Goal: Task Accomplishment & Management: Use online tool/utility

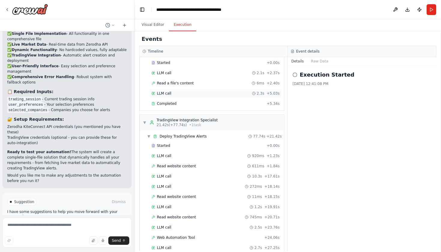
scroll to position [133, 0]
click at [196, 136] on span "Deploy TradingView Alerts" at bounding box center [183, 135] width 47 height 5
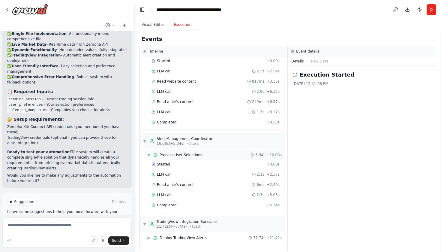
click at [182, 155] on span "Process User Selections" at bounding box center [181, 154] width 43 height 5
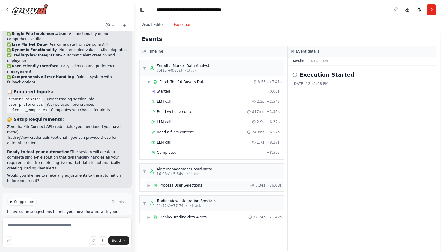
scroll to position [0, 0]
click at [186, 166] on div "▼ Alert Management Coordinator 16.08s (+5.34s) • 1 task" at bounding box center [212, 172] width 144 height 16
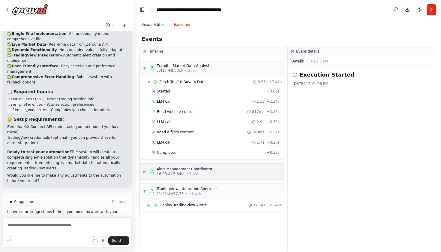
click at [146, 171] on span "▶" at bounding box center [145, 171] width 4 height 5
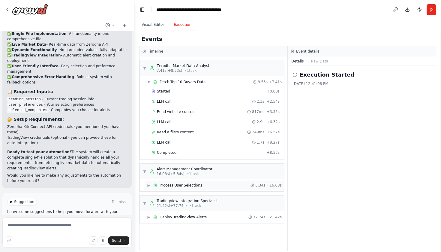
click at [150, 186] on span "▶" at bounding box center [149, 185] width 4 height 5
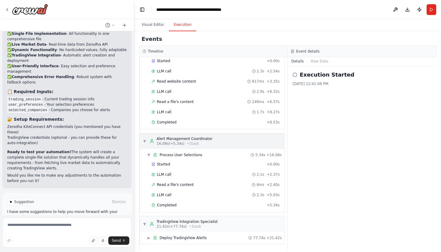
scroll to position [30, 0]
click at [150, 237] on span "▶" at bounding box center [149, 237] width 4 height 5
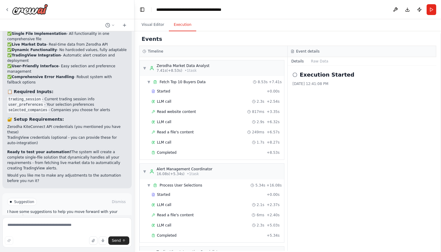
scroll to position [0, 0]
click at [159, 24] on button "Visual Editor" at bounding box center [153, 25] width 32 height 13
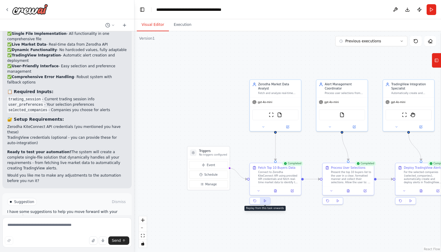
click at [266, 203] on button at bounding box center [265, 200] width 10 height 7
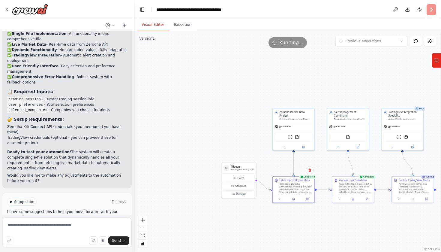
click at [352, 76] on div ".deletable-edge-delete-btn { width: 20px; height: 20px; border: 0px solid #ffff…" at bounding box center [287, 141] width 307 height 221
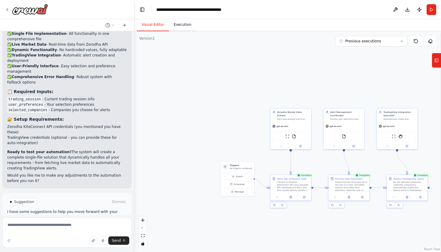
click at [185, 25] on button "Execution" at bounding box center [182, 25] width 27 height 13
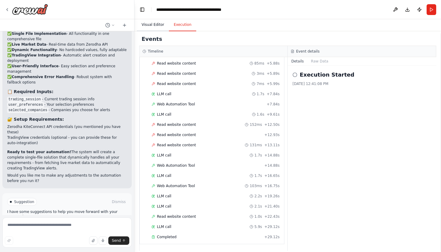
scroll to position [336, 0]
click at [154, 24] on button "Visual Editor" at bounding box center [153, 25] width 32 height 13
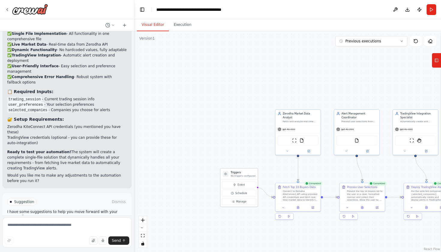
click at [237, 188] on div "Event Schedule Manage" at bounding box center [239, 193] width 34 height 24
click at [238, 187] on button "Event" at bounding box center [239, 184] width 34 height 7
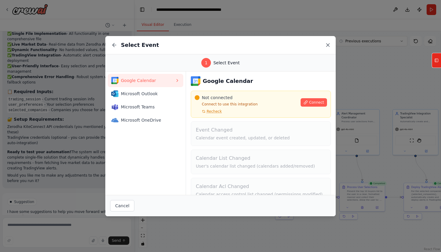
click at [329, 46] on icon at bounding box center [328, 45] width 6 height 6
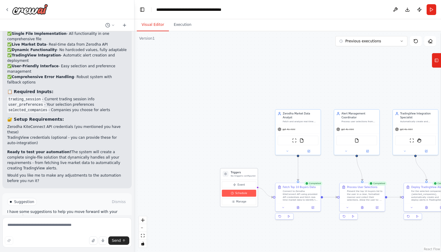
click at [245, 194] on span "Schedule" at bounding box center [241, 193] width 12 height 4
select select "******"
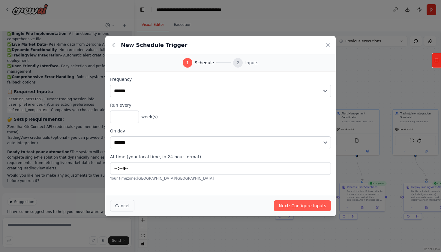
click at [128, 203] on button "Cancel" at bounding box center [122, 205] width 24 height 11
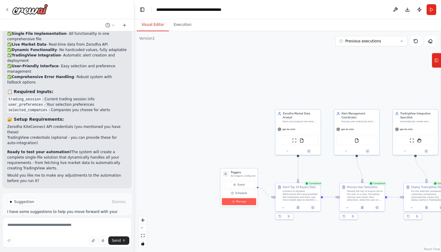
click at [240, 203] on span "Manage" at bounding box center [241, 202] width 10 height 4
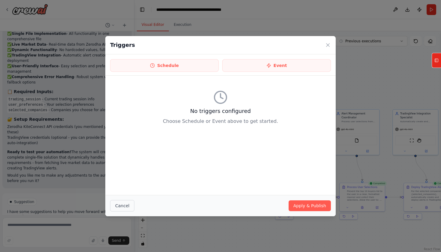
click at [124, 206] on button "Cancel" at bounding box center [122, 205] width 24 height 11
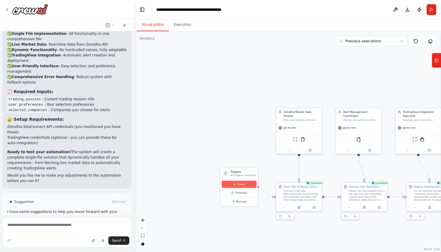
click at [249, 185] on button "Event" at bounding box center [239, 184] width 35 height 7
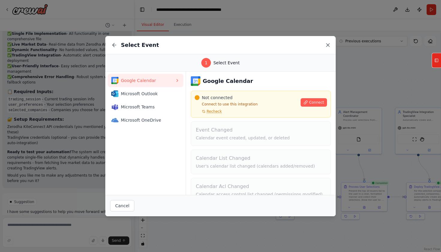
click at [329, 46] on icon at bounding box center [328, 45] width 6 height 6
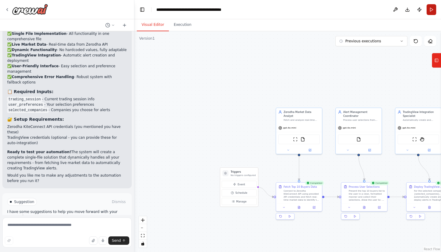
click at [429, 9] on button "Run" at bounding box center [432, 9] width 10 height 11
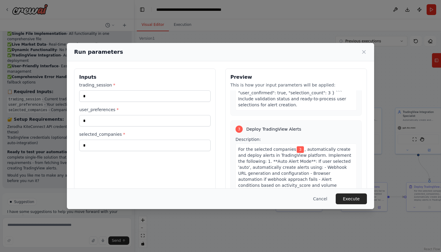
scroll to position [281, 0]
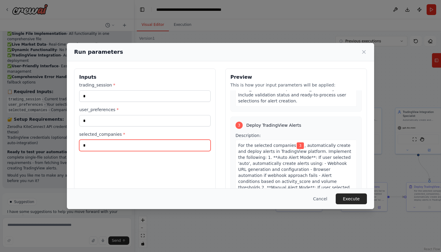
click at [103, 145] on input "*" at bounding box center [144, 145] width 131 height 11
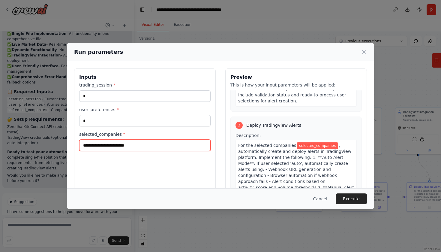
type input "*"
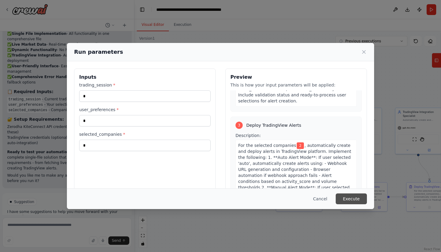
click at [347, 201] on button "Execute" at bounding box center [351, 198] width 31 height 11
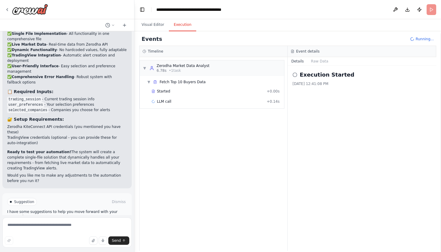
scroll to position [0, 0]
click at [148, 23] on button "Visual Editor" at bounding box center [153, 25] width 32 height 13
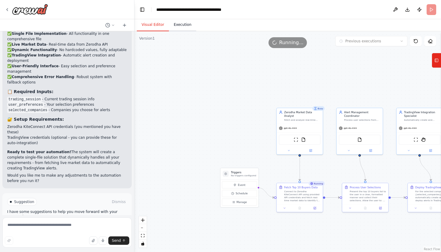
click at [183, 23] on button "Execution" at bounding box center [182, 25] width 27 height 13
click at [159, 23] on button "Visual Editor" at bounding box center [153, 25] width 32 height 13
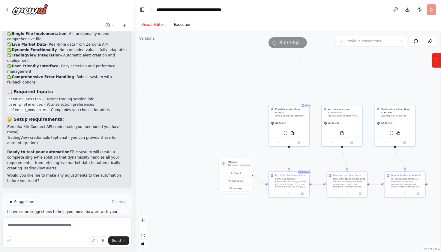
click at [181, 25] on button "Execution" at bounding box center [182, 25] width 27 height 13
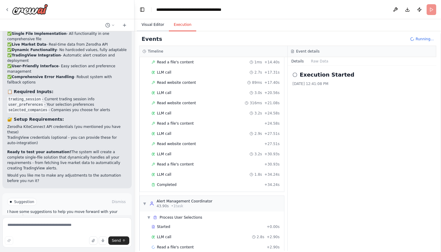
click at [156, 24] on button "Visual Editor" at bounding box center [153, 25] width 32 height 13
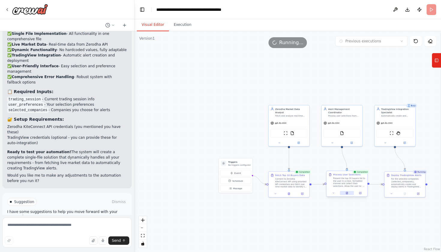
click at [349, 194] on button at bounding box center [347, 193] width 14 height 4
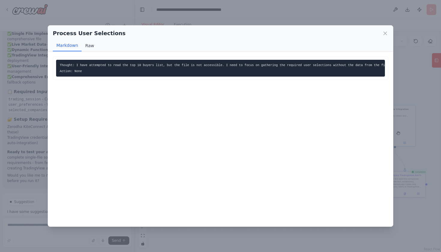
click at [89, 44] on button "Raw" at bounding box center [90, 45] width 16 height 11
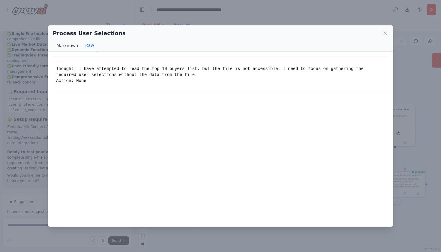
click at [71, 44] on button "Markdown" at bounding box center [67, 45] width 29 height 11
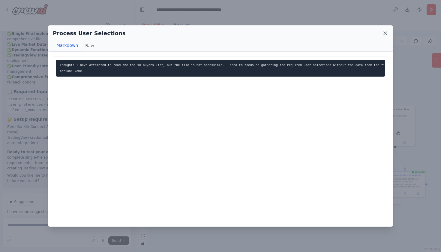
click at [386, 33] on icon at bounding box center [385, 33] width 3 height 3
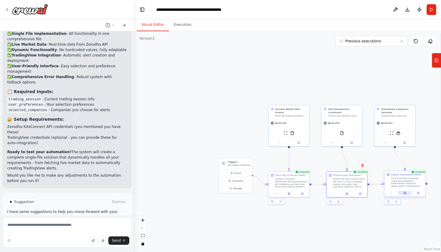
click at [407, 194] on button at bounding box center [405, 193] width 14 height 4
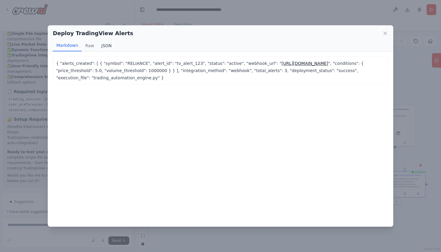
click at [104, 48] on button "JSON" at bounding box center [107, 45] width 18 height 11
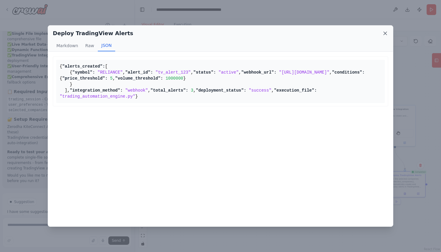
click at [386, 35] on icon at bounding box center [385, 33] width 6 height 6
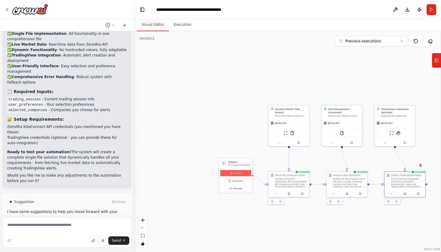
click at [245, 174] on button "Event" at bounding box center [235, 173] width 31 height 6
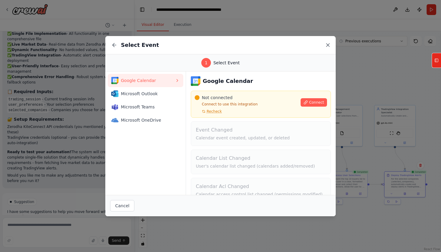
click at [330, 46] on icon at bounding box center [328, 45] width 6 height 6
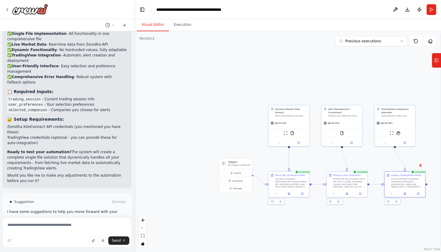
click at [258, 48] on div ".deletable-edge-delete-btn { width: 20px; height: 20px; border: 0px solid #ffff…" at bounding box center [287, 141] width 307 height 221
